Goal: Transaction & Acquisition: Purchase product/service

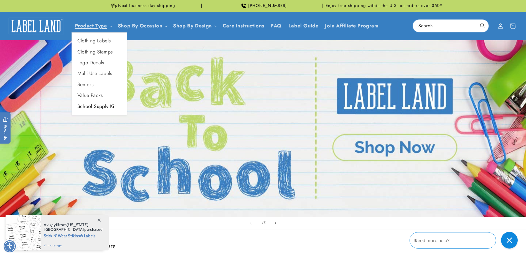
click at [112, 108] on link "School Supply Kit" at bounding box center [99, 106] width 55 height 11
